Goal: Task Accomplishment & Management: Complete application form

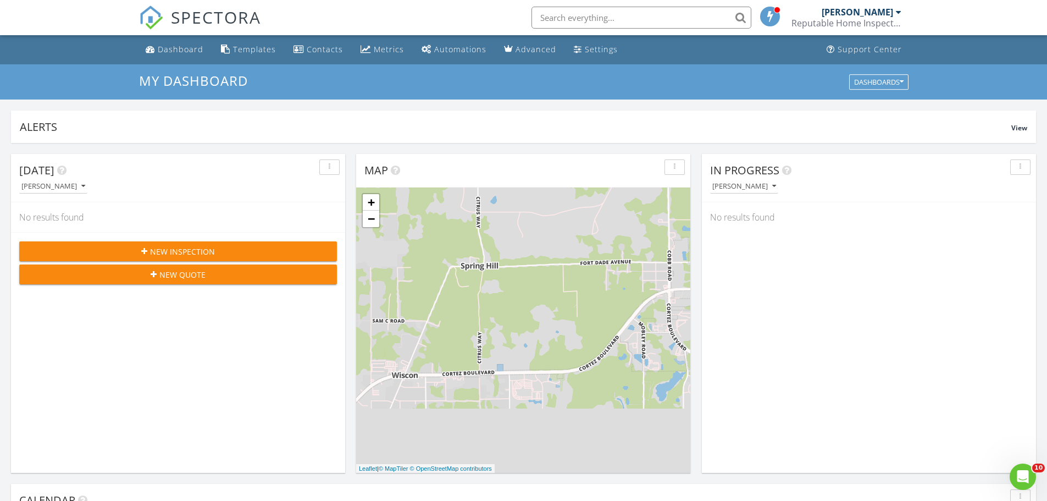
click at [160, 255] on span "New Inspection" at bounding box center [182, 252] width 65 height 12
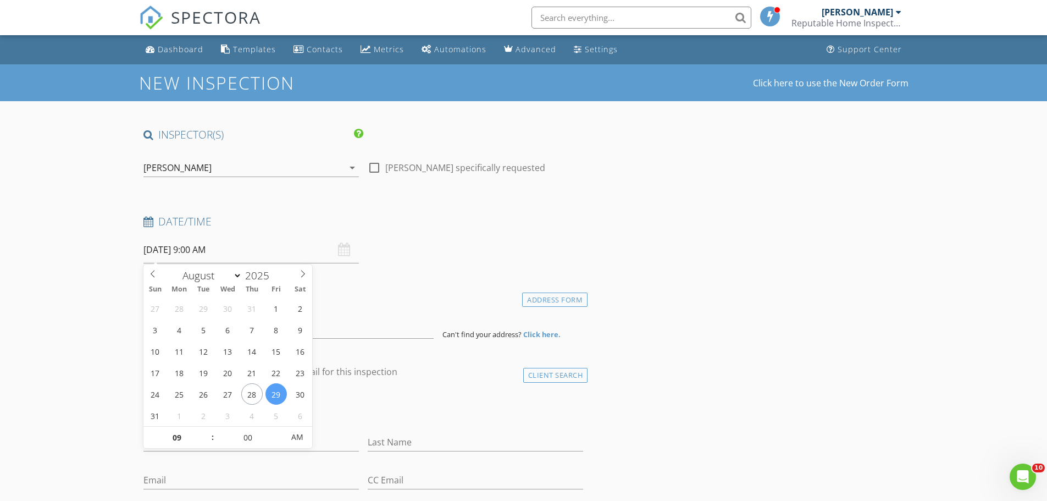
click at [203, 253] on input "08/29/2025 9:00 AM" at bounding box center [250, 249] width 215 height 27
type input "08/28/2025 9:00 AM"
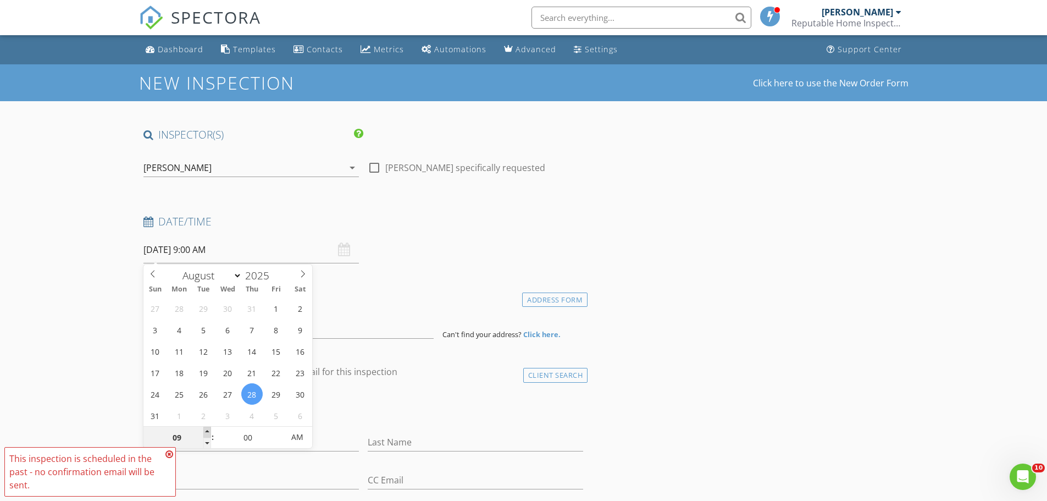
type input "10"
type input "08/28/2025 10:00 AM"
click at [205, 431] on span at bounding box center [207, 431] width 8 height 11
type input "11"
type input "08/28/2025 11:00 AM"
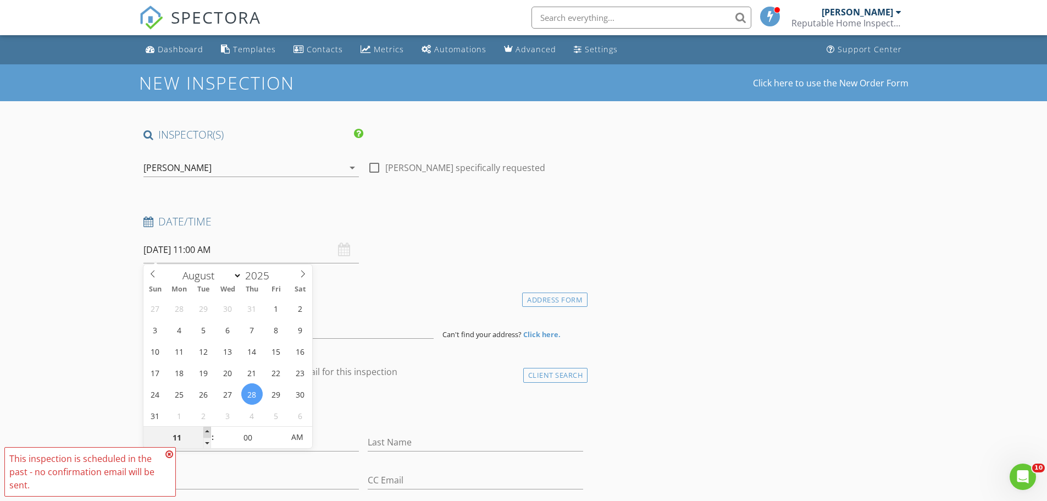
click at [205, 431] on span at bounding box center [207, 431] width 8 height 11
type input "12"
type input "08/28/2025 12:00 PM"
click at [205, 431] on span at bounding box center [207, 431] width 8 height 11
type input "01"
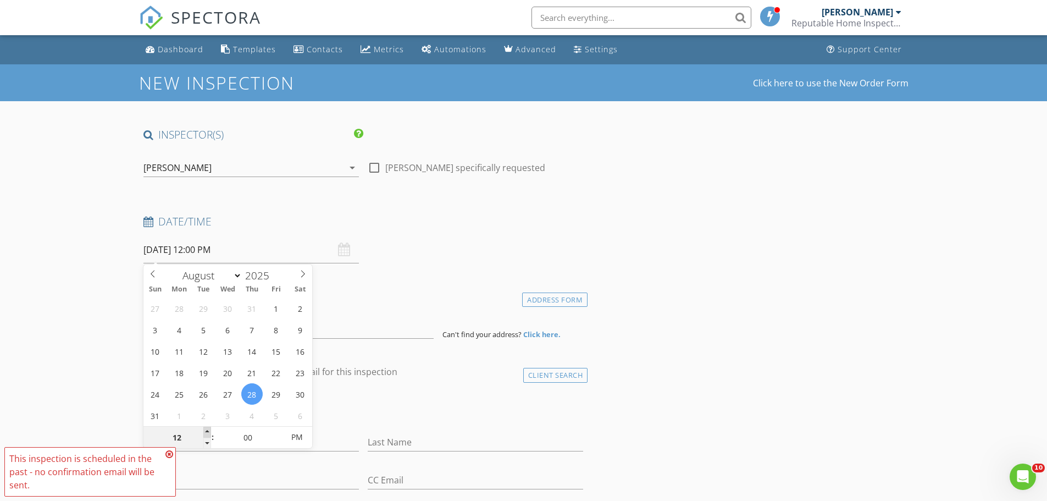
type input "08/28/2025 1:00 PM"
click at [205, 431] on span at bounding box center [207, 431] width 8 height 11
type input "02"
type input "08/28/2025 2:00 PM"
click at [205, 431] on span at bounding box center [207, 431] width 8 height 11
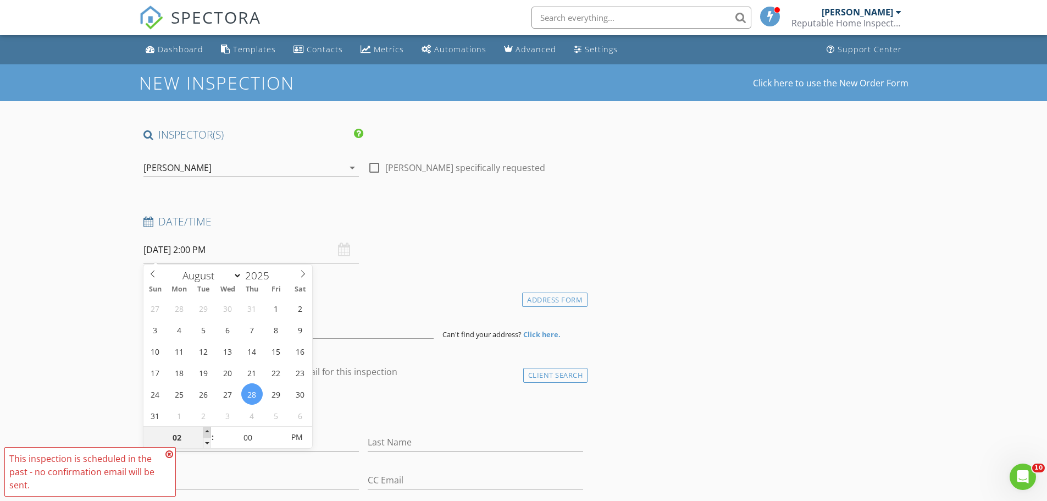
type input "03"
type input "[DATE] 3:00 PM"
click at [205, 431] on span at bounding box center [207, 431] width 8 height 11
type input "04"
type input "[DATE] 4:00 PM"
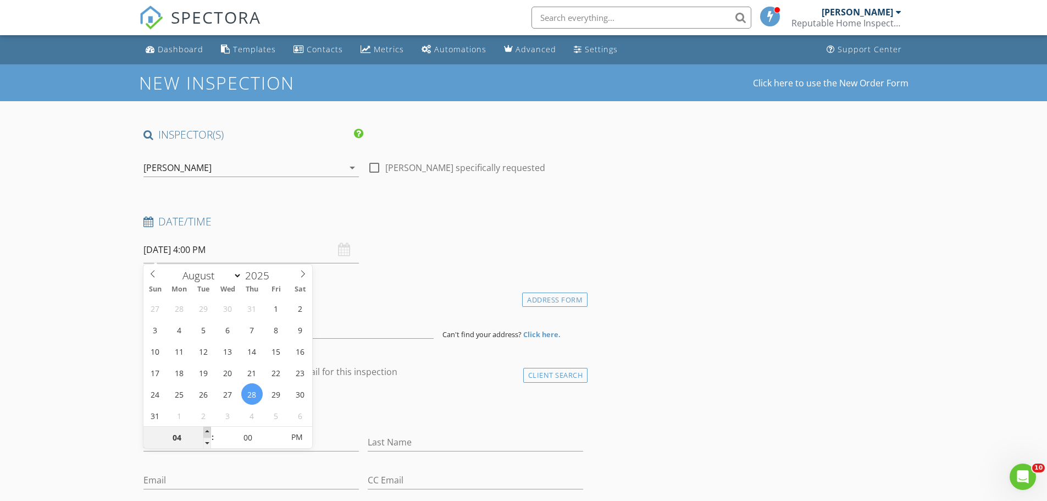
click at [205, 431] on span at bounding box center [207, 431] width 8 height 11
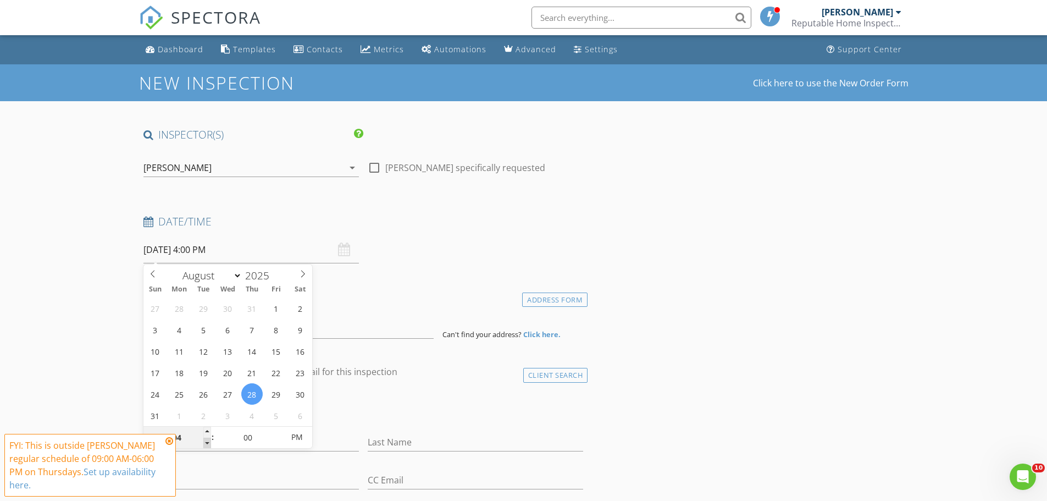
type input "03"
type input "[DATE] 3:00 PM"
click at [208, 442] on span at bounding box center [207, 442] width 8 height 11
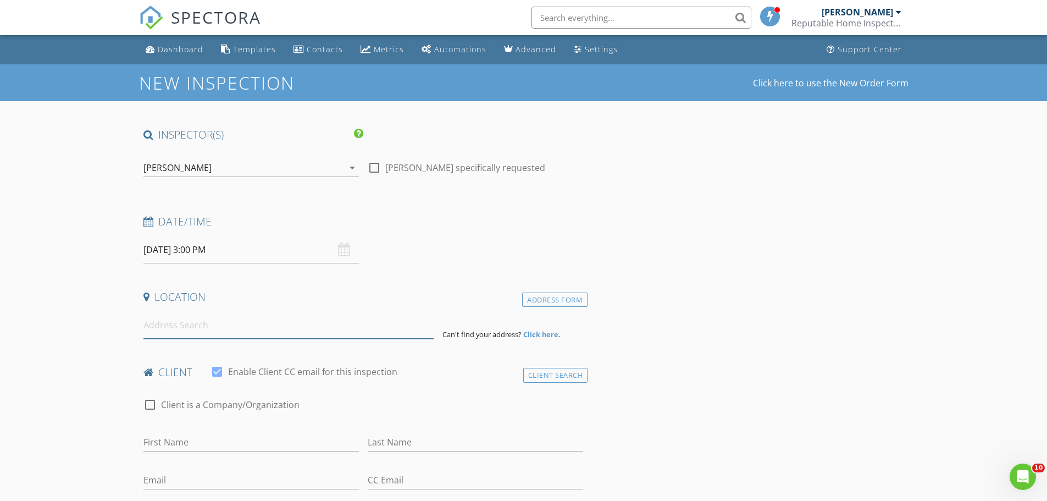
click at [226, 323] on input at bounding box center [288, 325] width 290 height 27
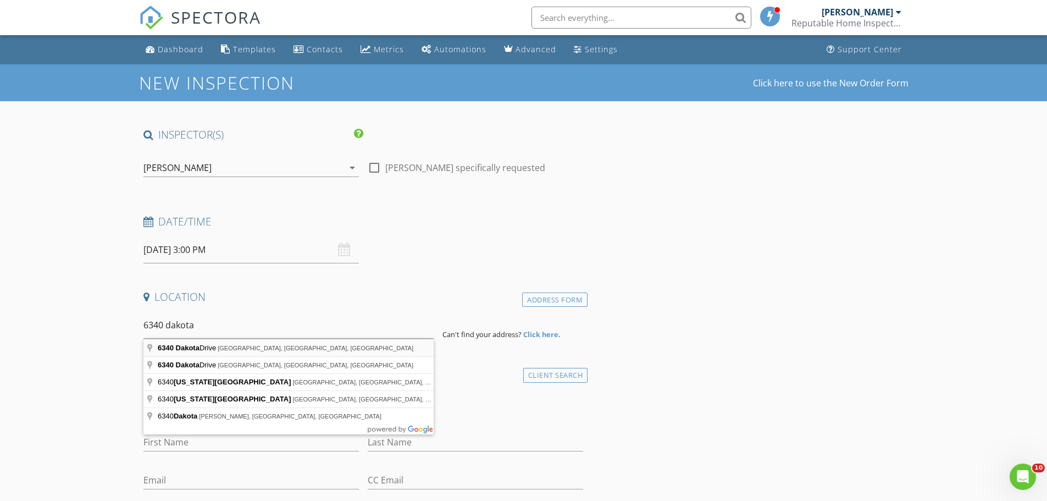
type input "6340 Dakota Drive, Brooksville, FL, USA"
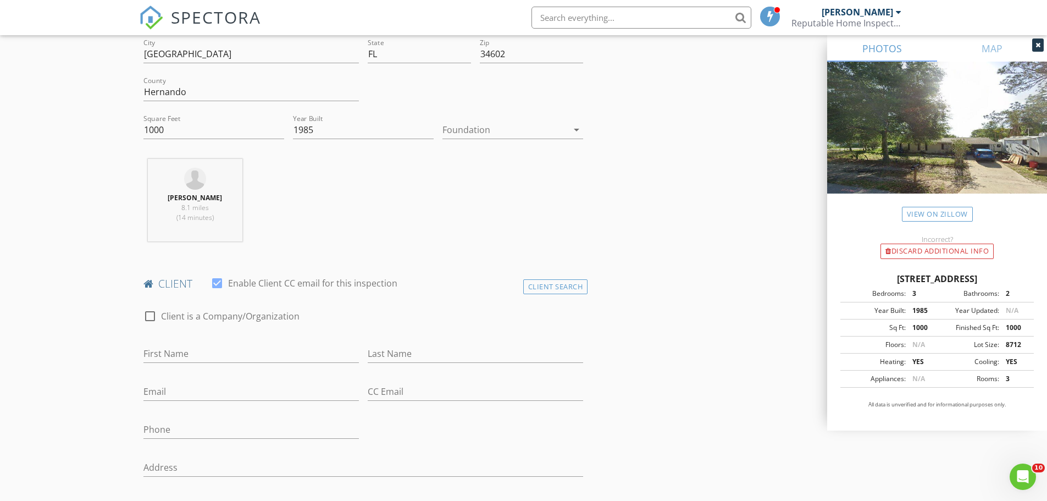
scroll to position [330, 0]
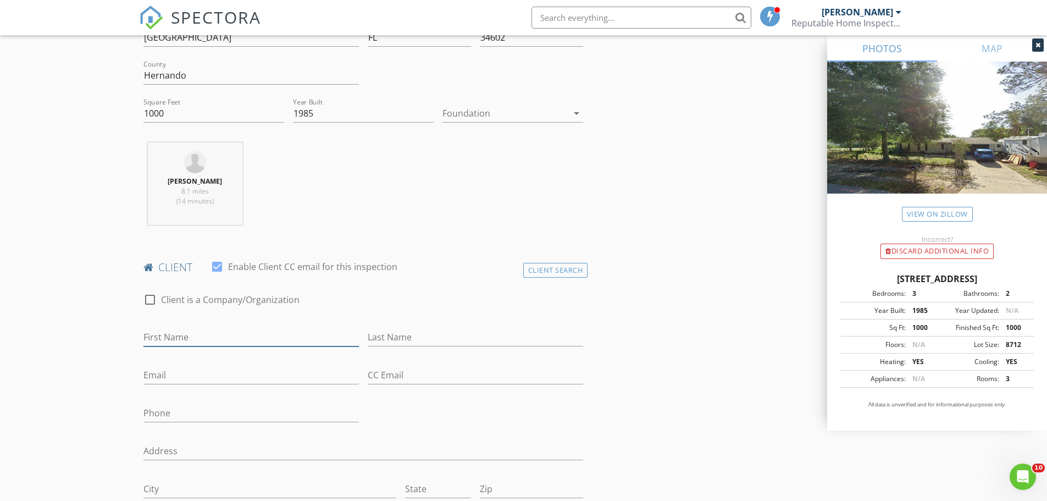
click at [205, 337] on input "First Name" at bounding box center [250, 337] width 215 height 18
type input "[PERSON_NAME]"
click at [462, 337] on input "Last Name" at bounding box center [475, 337] width 215 height 18
type input "[PERSON_NAME]"
click at [197, 372] on input "Email" at bounding box center [250, 375] width 215 height 18
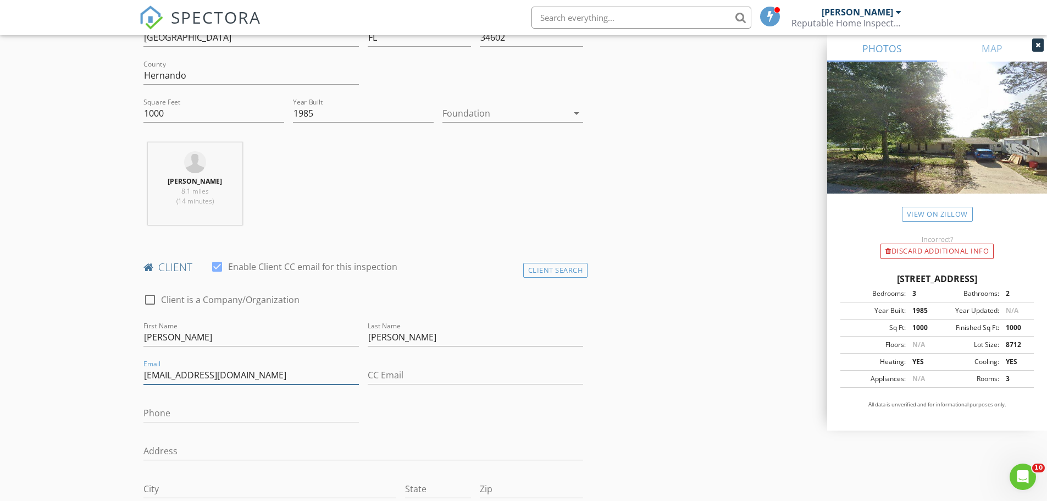
type input "[EMAIL_ADDRESS][DOMAIN_NAME]"
click at [191, 400] on div "Phone" at bounding box center [250, 415] width 215 height 36
click at [185, 416] on input "Phone" at bounding box center [250, 413] width 215 height 18
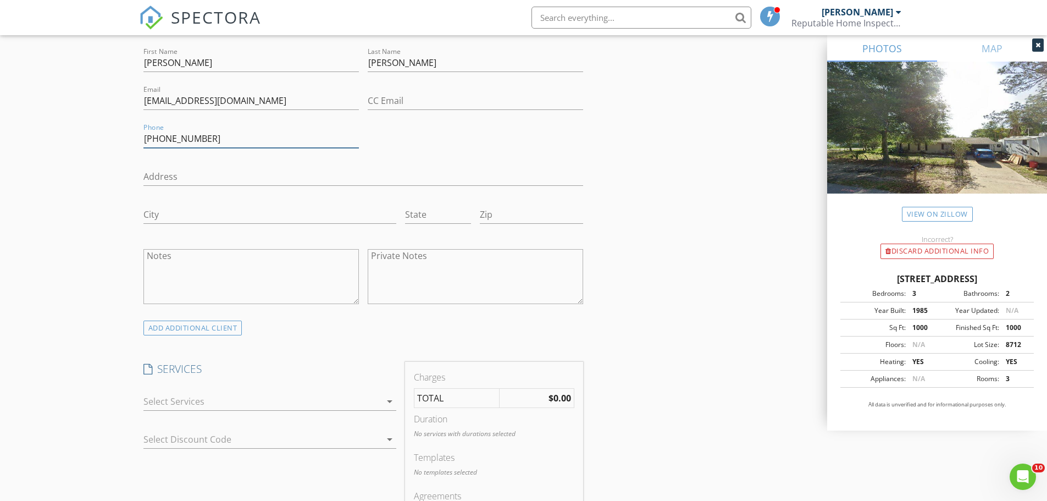
scroll to position [604, 0]
type input "[PHONE_NUMBER]"
click at [378, 401] on div at bounding box center [261, 401] width 237 height 18
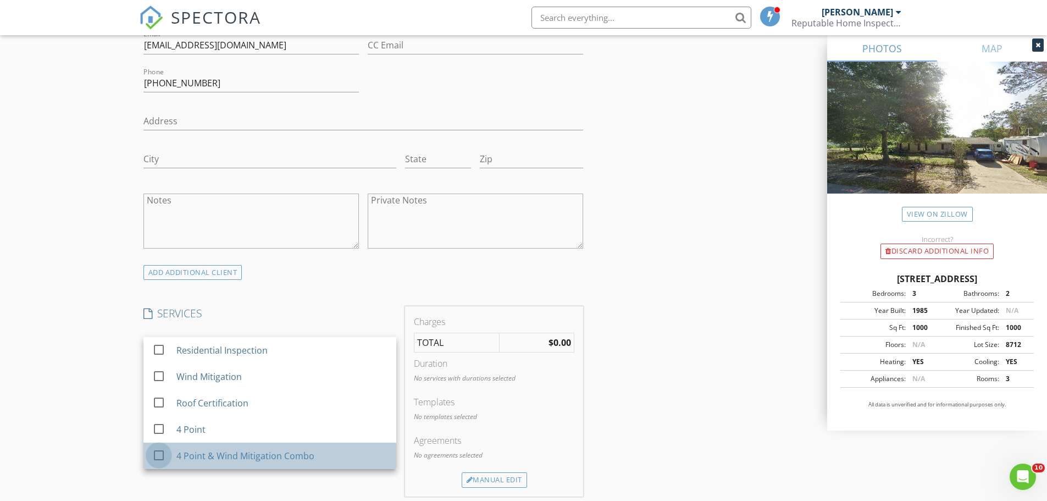
click at [162, 455] on div at bounding box center [158, 455] width 19 height 19
checkbox input "false"
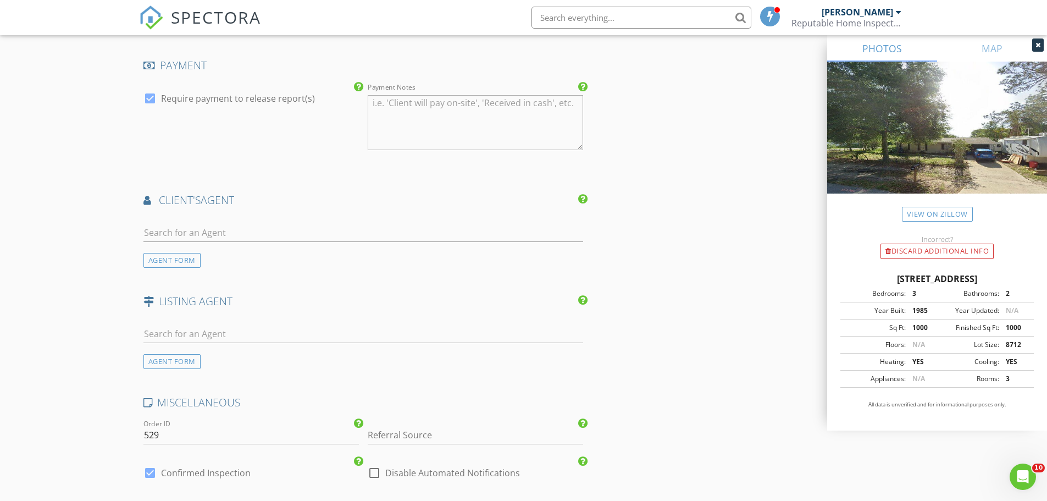
scroll to position [1264, 0]
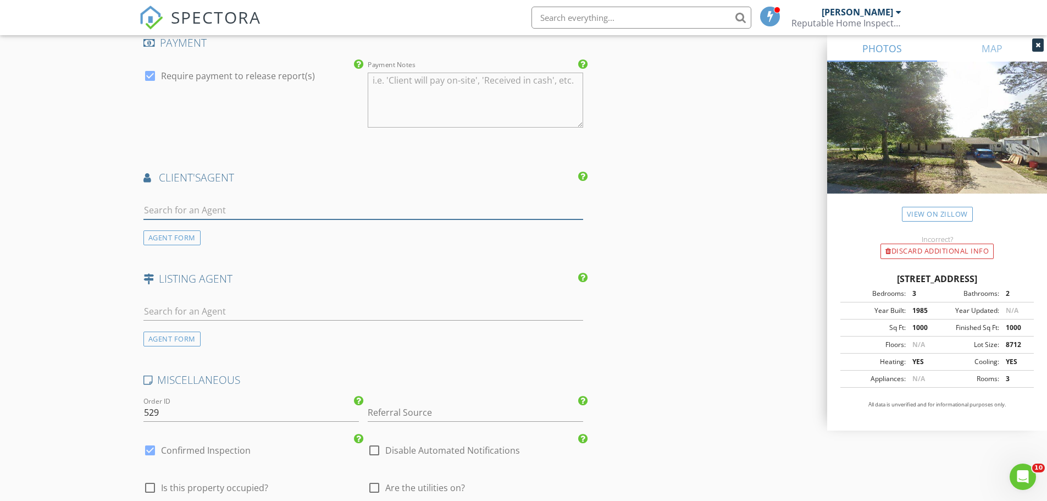
click at [240, 207] on input "text" at bounding box center [363, 210] width 440 height 18
type input "pam"
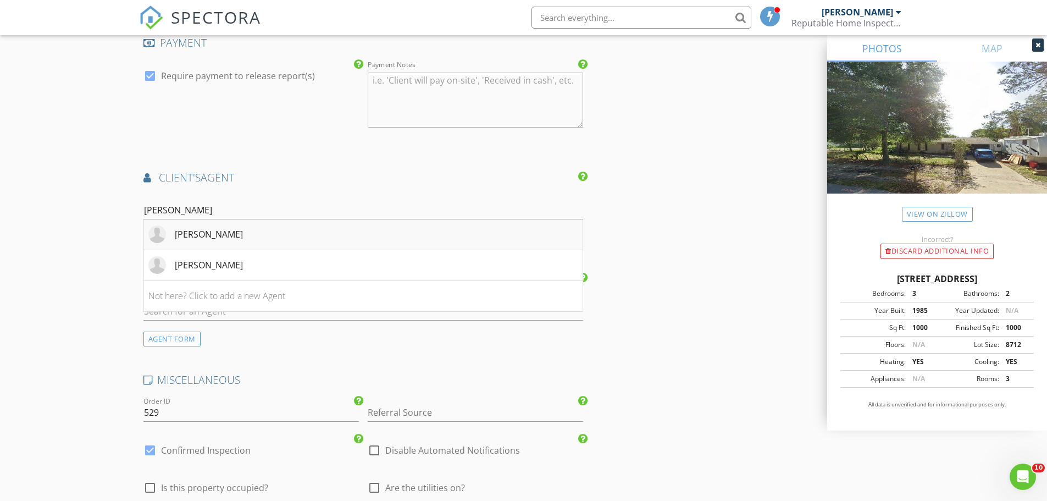
click at [212, 236] on div "[PERSON_NAME]" at bounding box center [209, 233] width 68 height 13
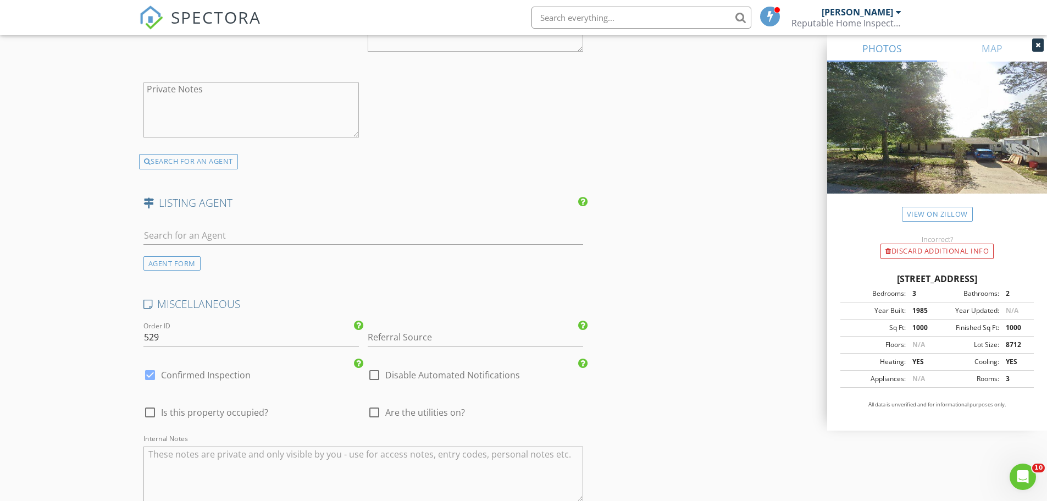
scroll to position [1966, 0]
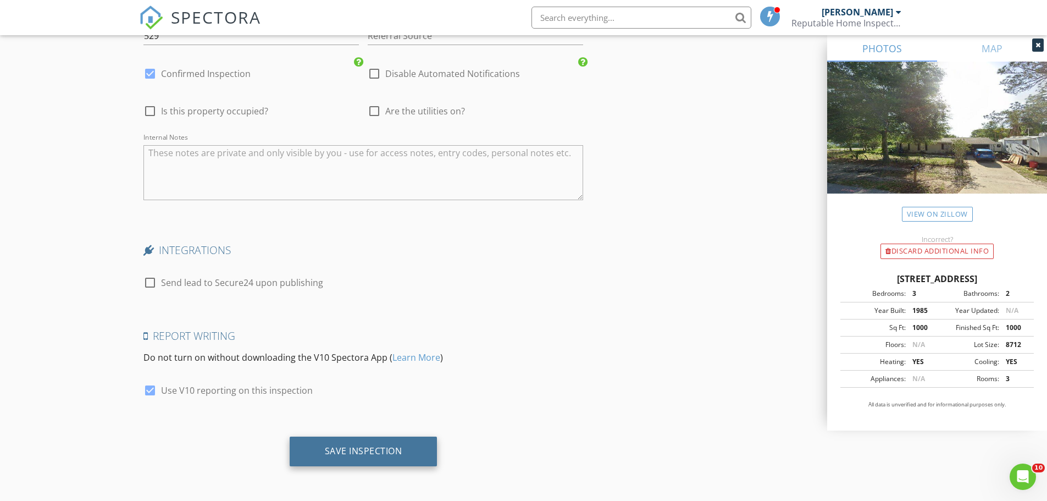
click at [351, 462] on div "Save Inspection" at bounding box center [364, 451] width 148 height 30
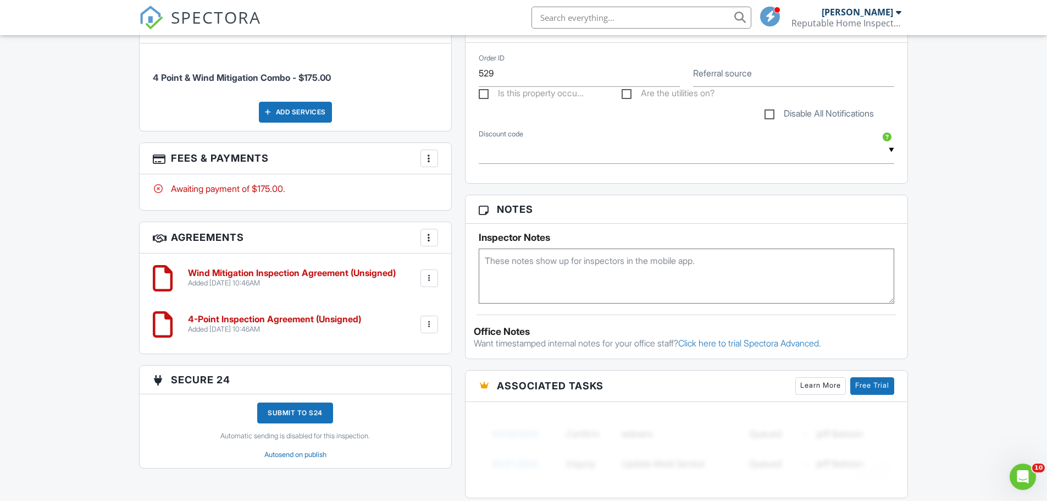
scroll to position [588, 0]
